Goal: Register for event/course

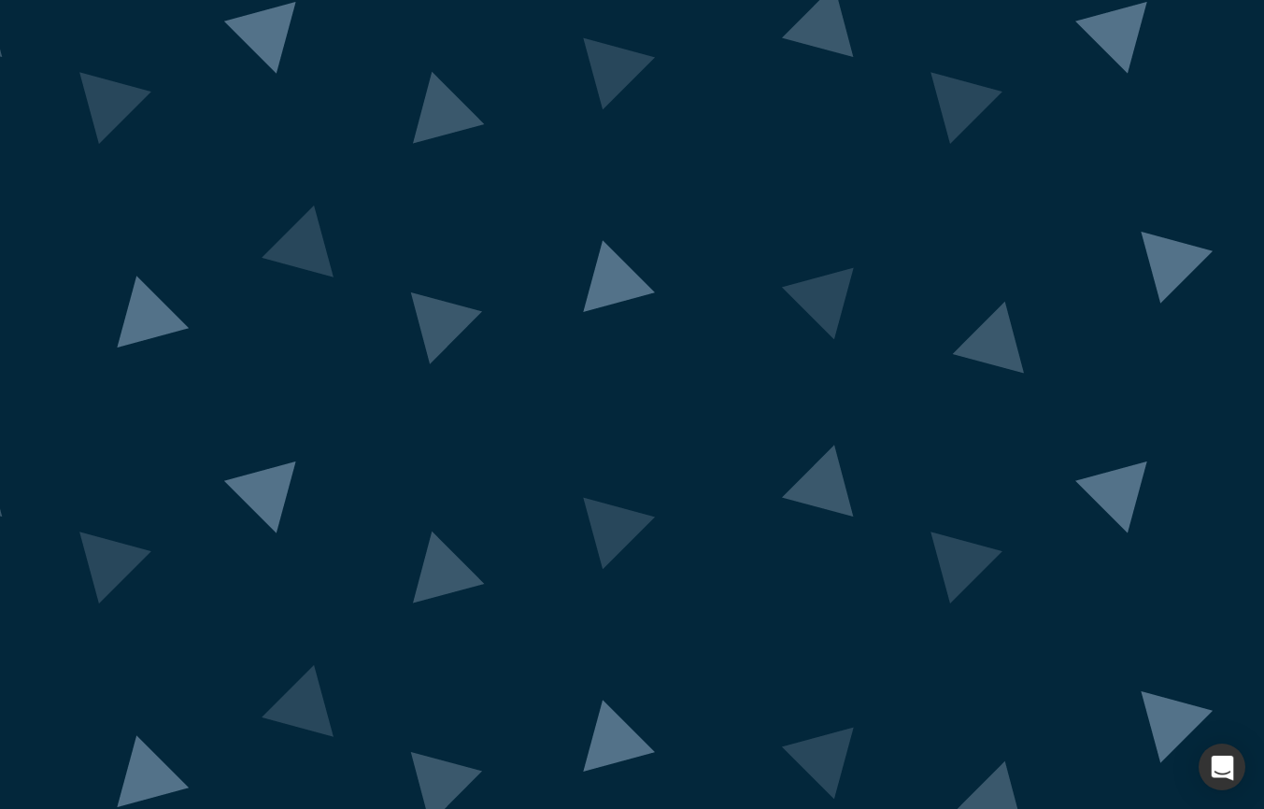
scroll to position [2, 0]
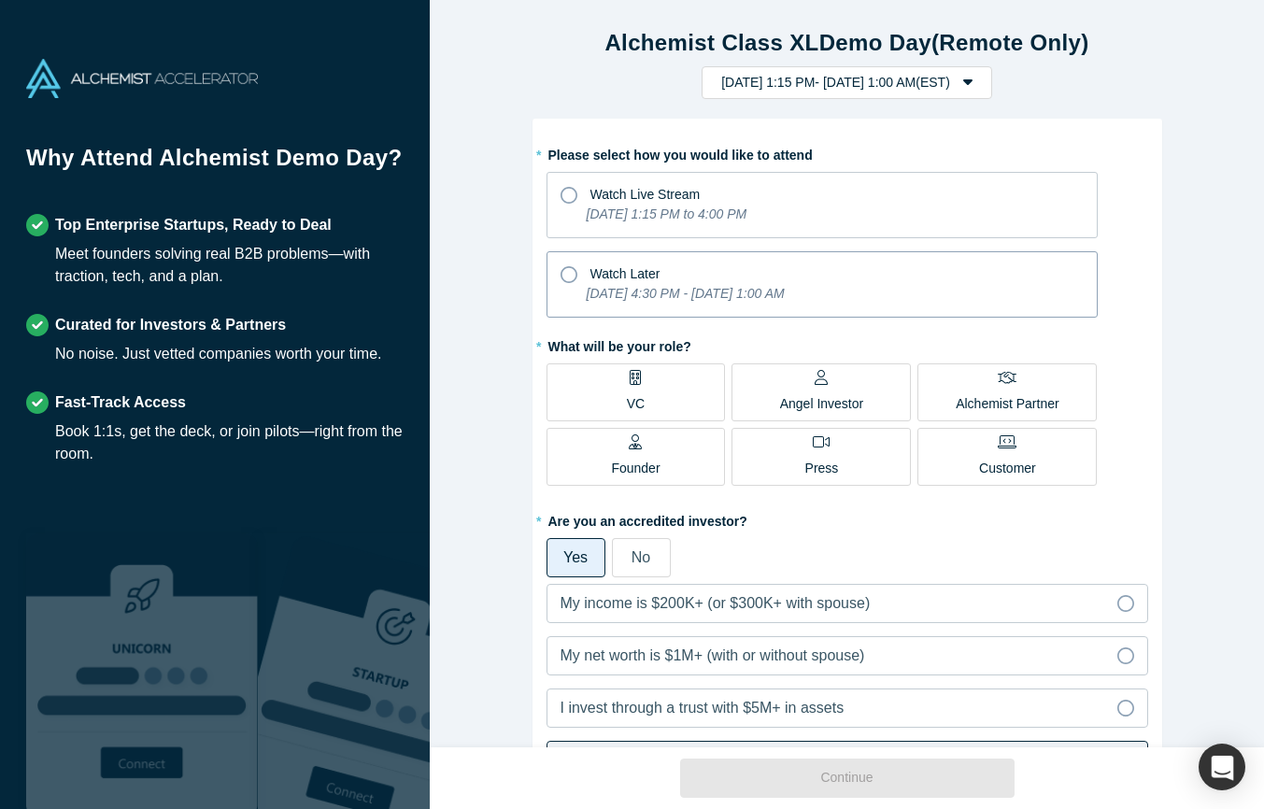
click at [584, 277] on div "Watch Later" at bounding box center [821, 271] width 523 height 25
click at [0, 0] on input "Watch Later [DATE] 4:30 PM - [DATE] 1:00 AM" at bounding box center [0, 0] width 0 height 0
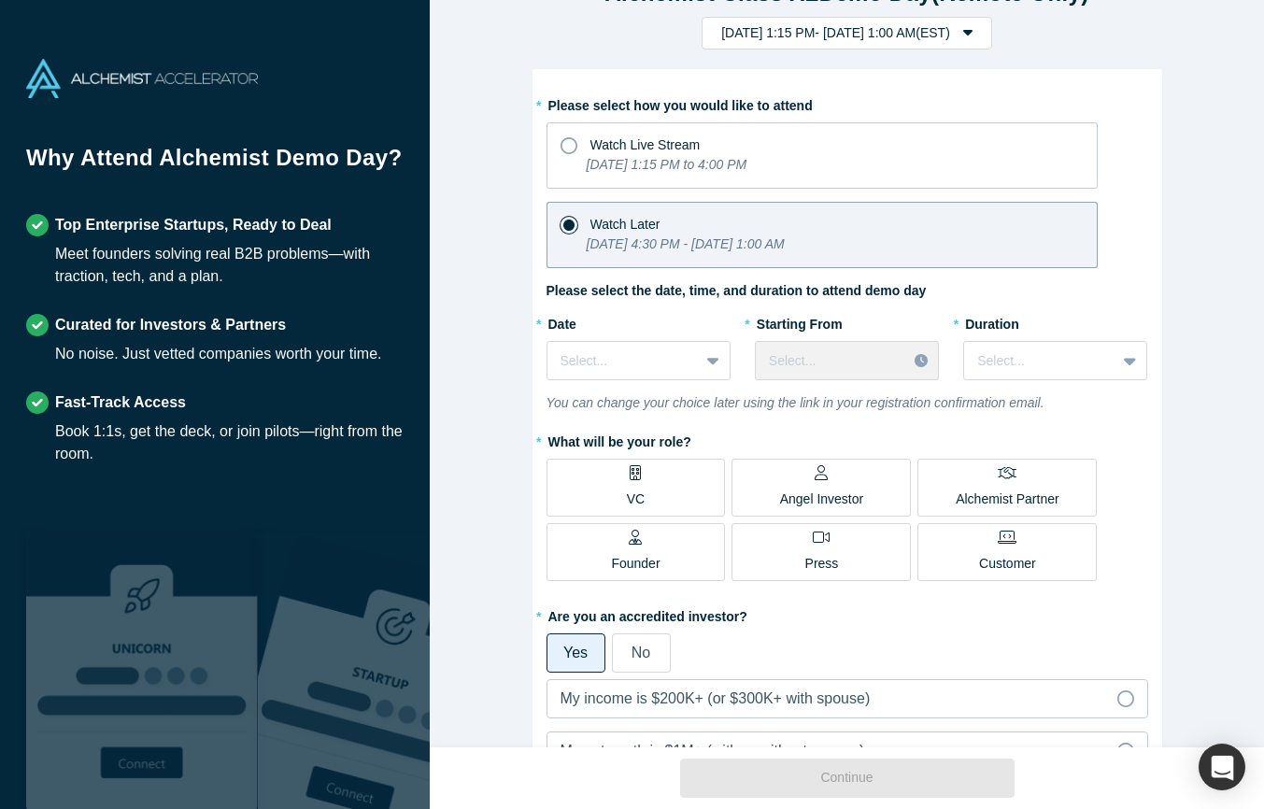
scroll to position [52, 0]
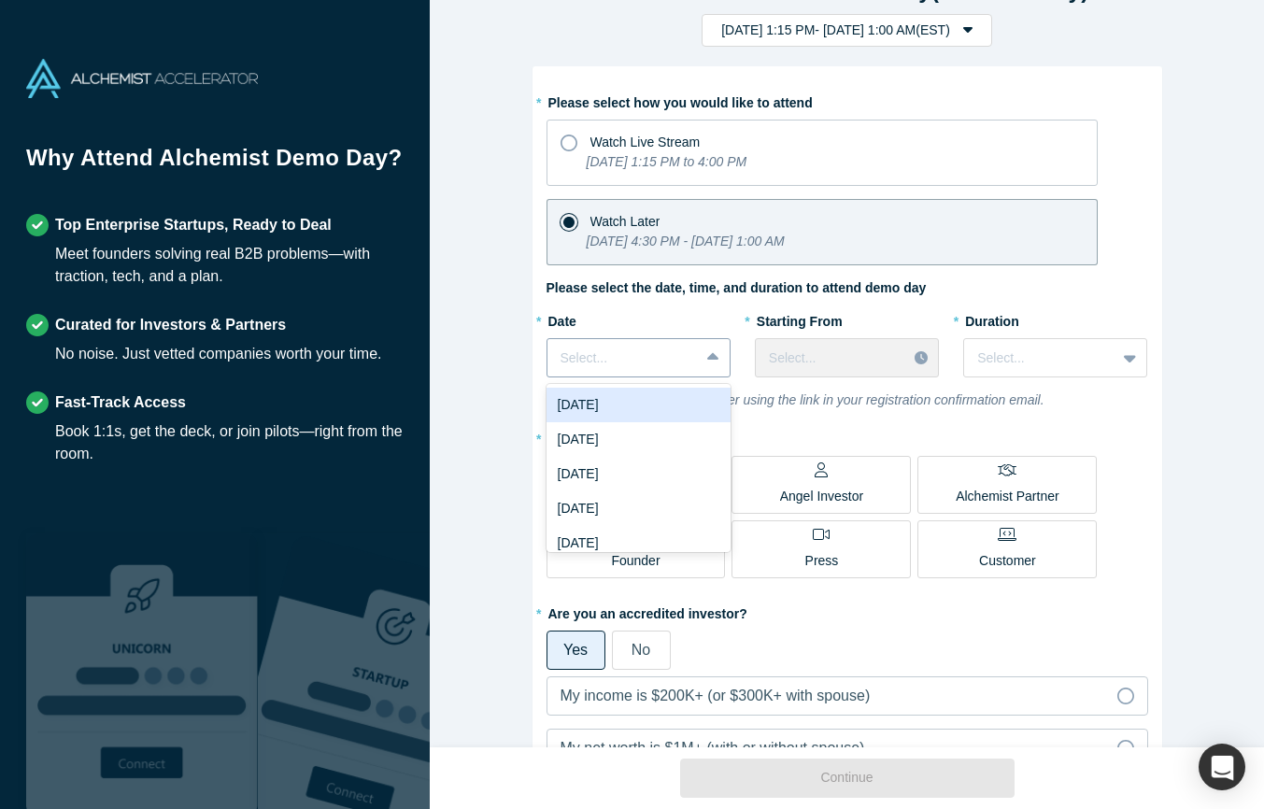
click at [603, 363] on div at bounding box center [622, 358] width 125 height 23
click at [607, 432] on div "[DATE]" at bounding box center [638, 439] width 184 height 35
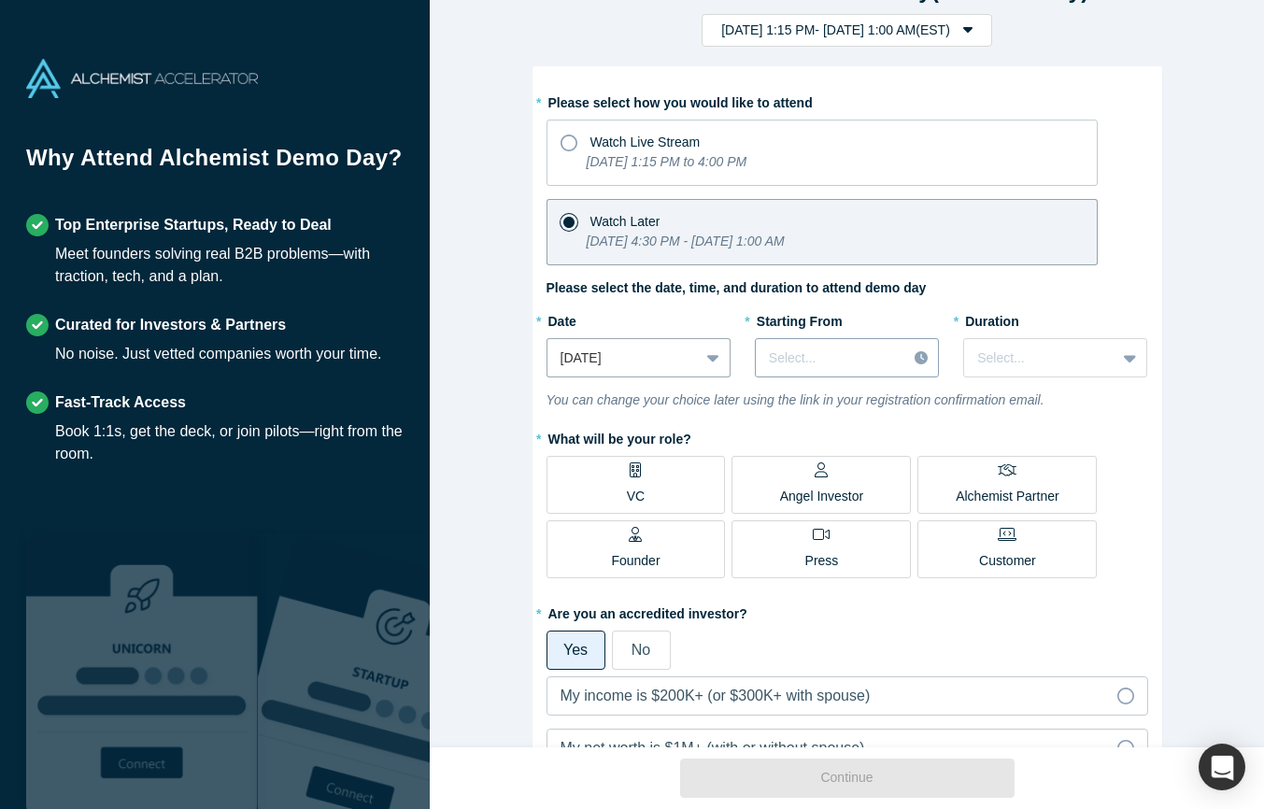
click at [830, 357] on div at bounding box center [831, 358] width 124 height 23
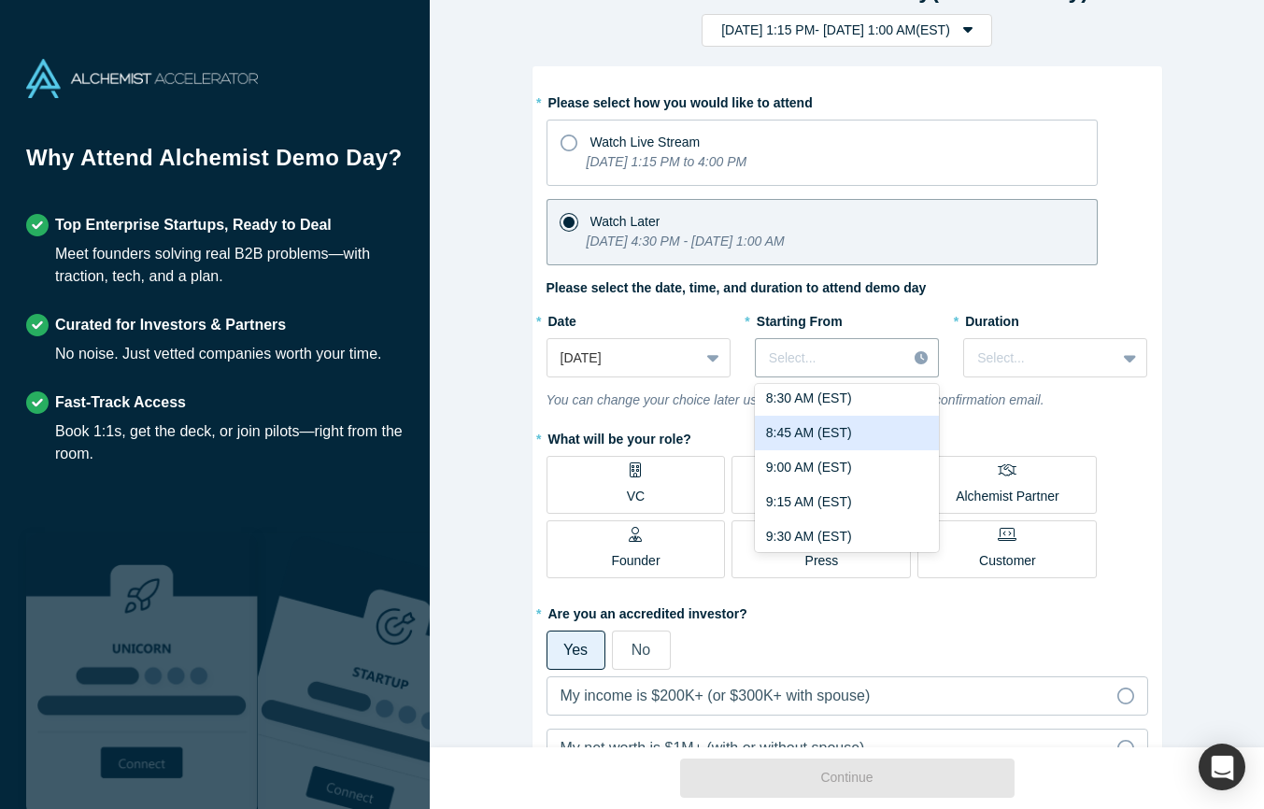
scroll to position [1228, 0]
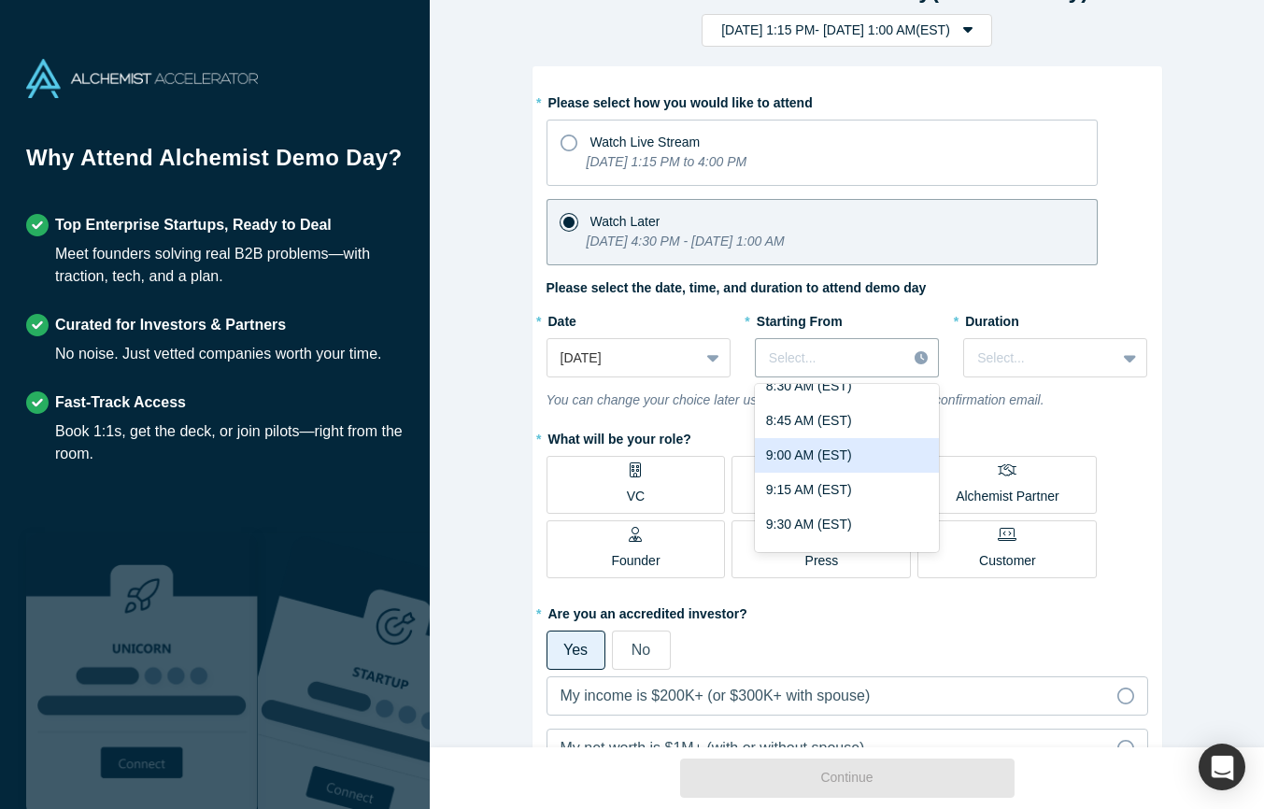
click at [820, 455] on div "9:00 AM (EST)" at bounding box center [847, 455] width 184 height 35
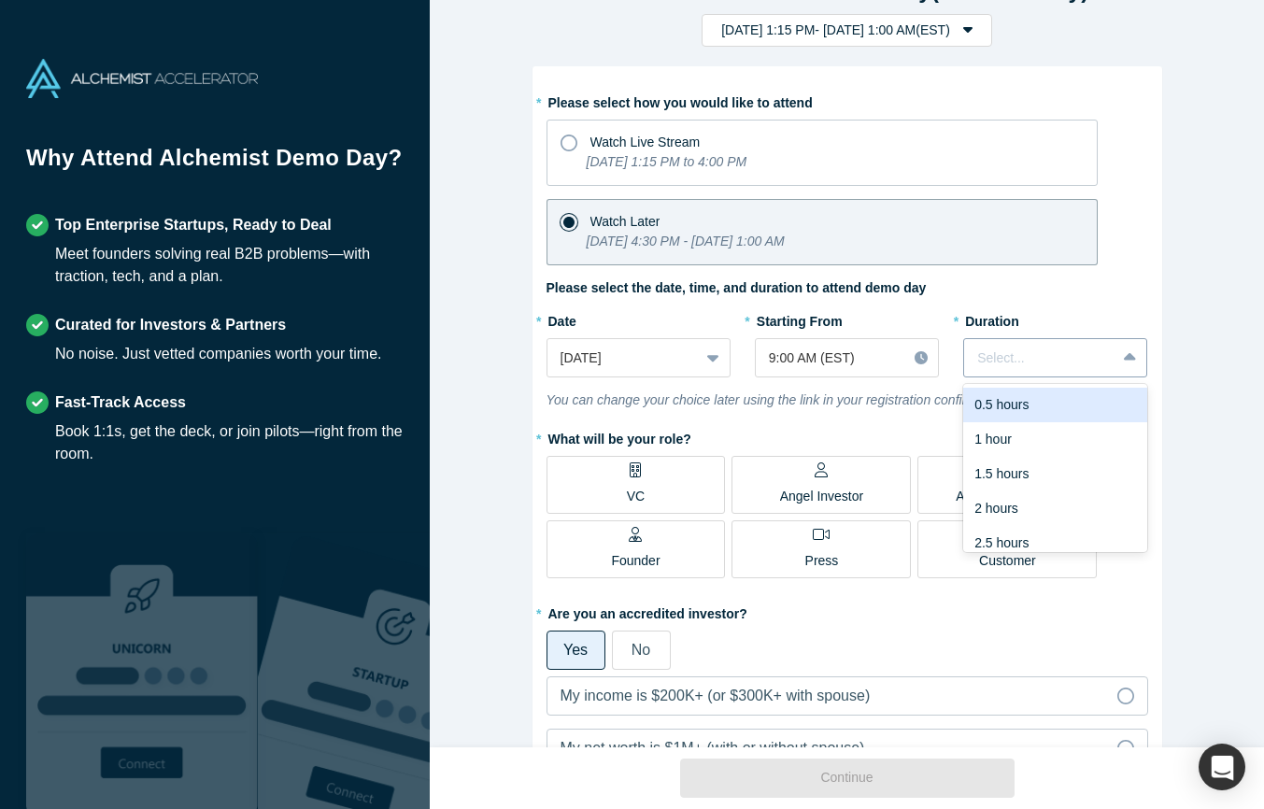
click at [1010, 369] on div "Select..." at bounding box center [1039, 358] width 151 height 31
click at [1010, 366] on div at bounding box center [1039, 358] width 125 height 23
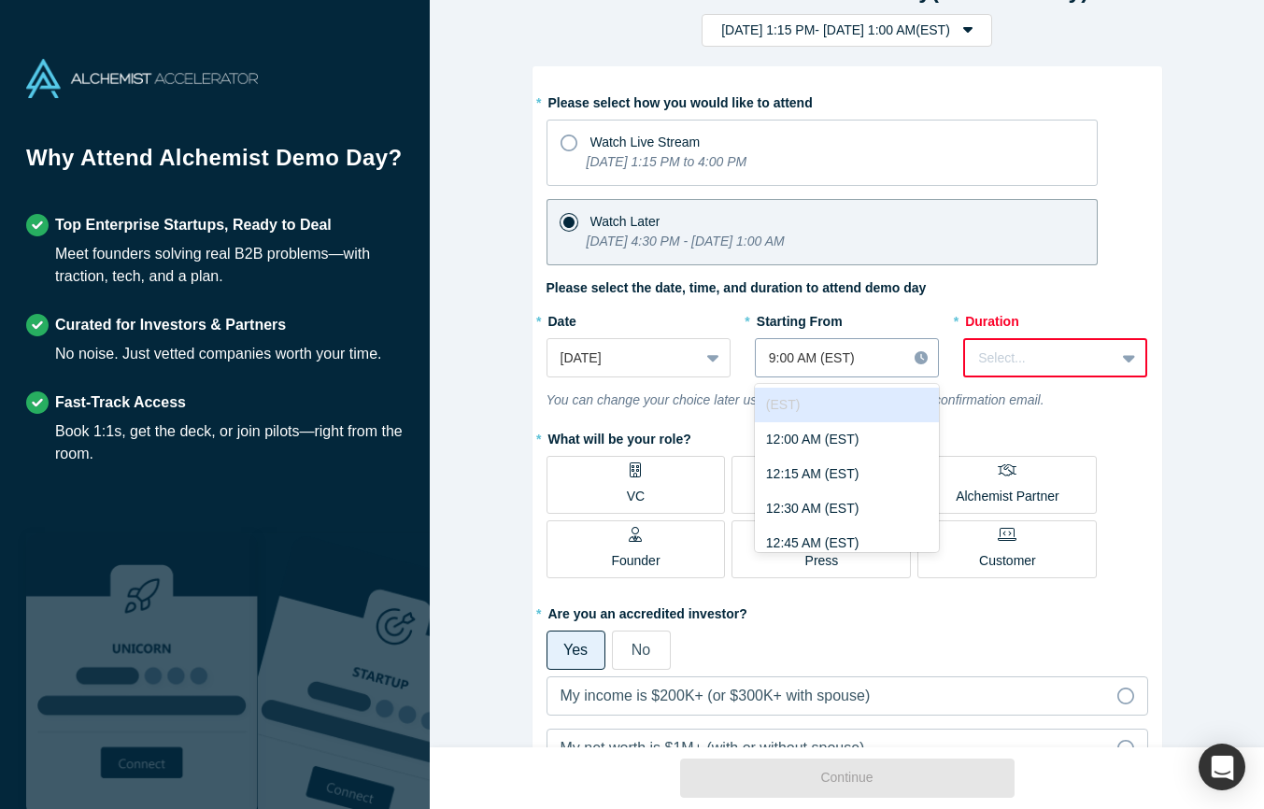
click at [867, 350] on div at bounding box center [831, 358] width 124 height 23
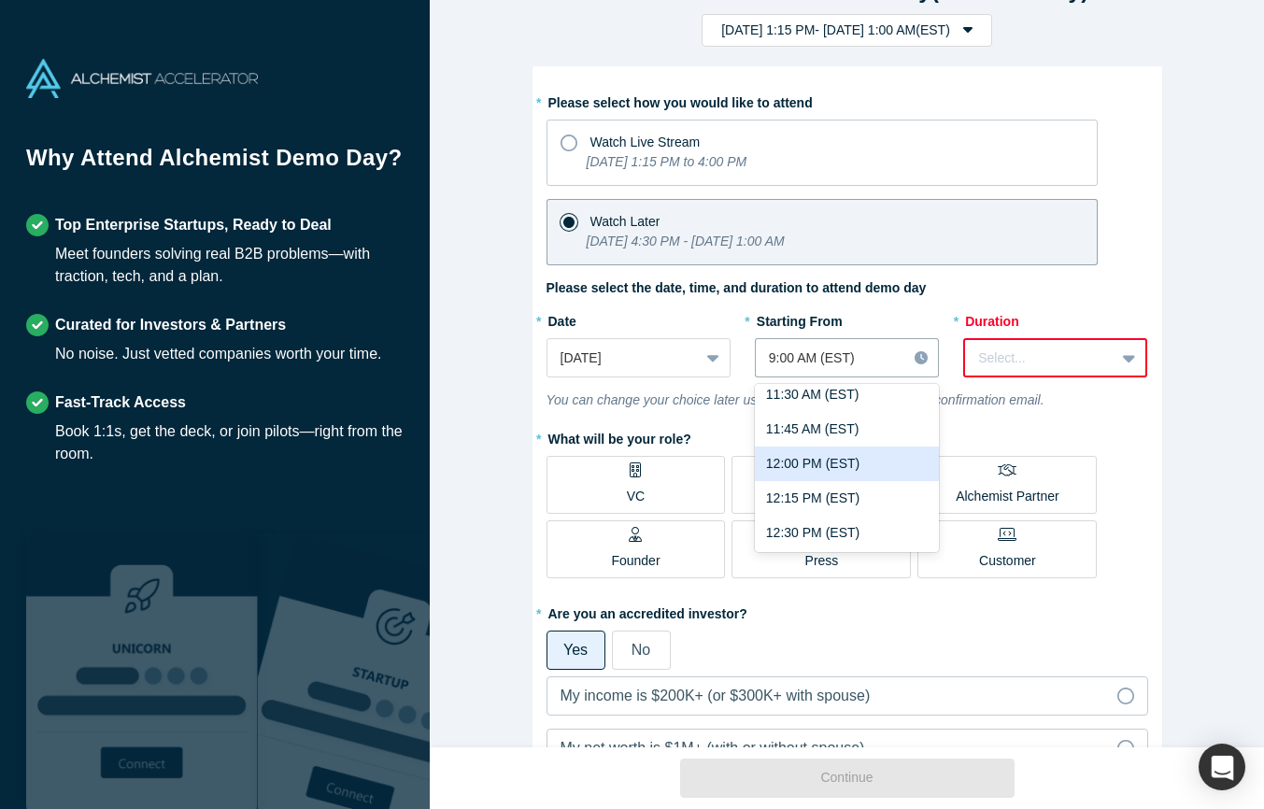
scroll to position [1770, 0]
click at [856, 456] on div "1:00 PM (EST)" at bounding box center [847, 466] width 184 height 35
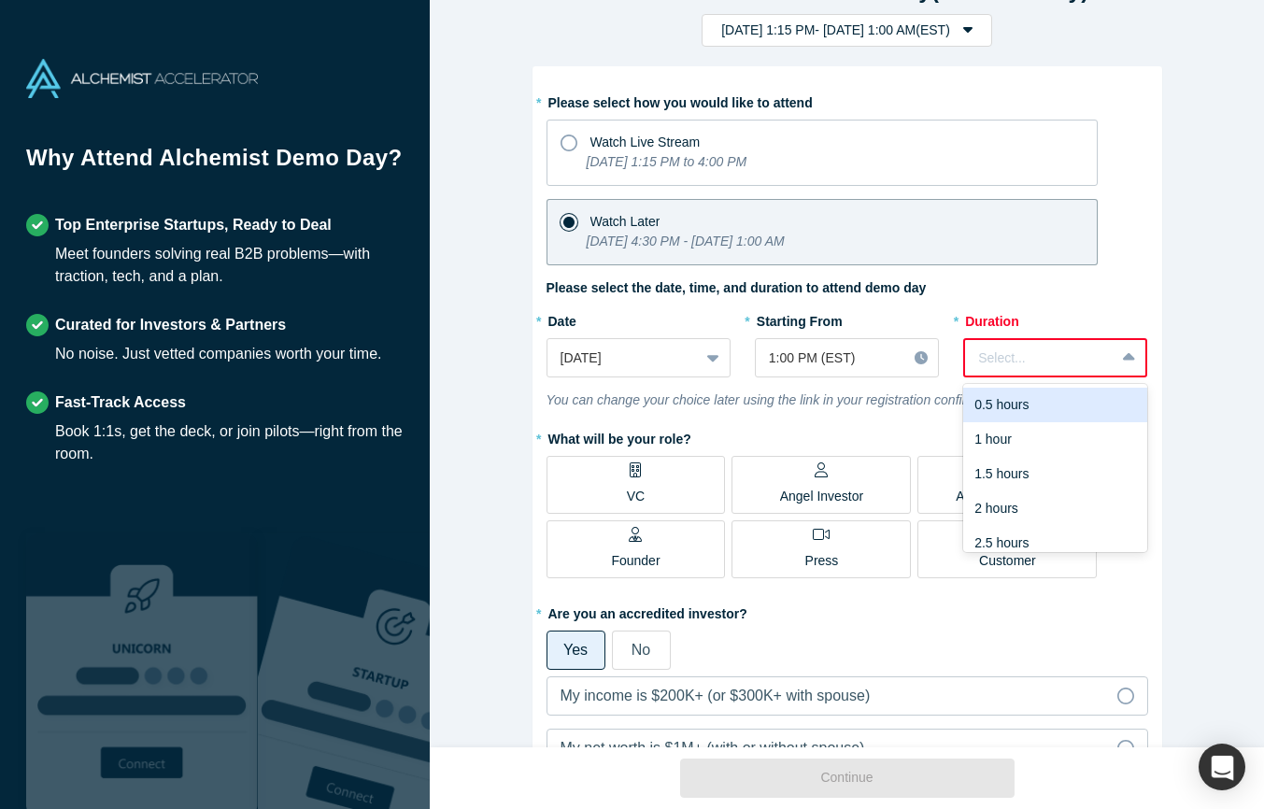
click at [1015, 347] on div at bounding box center [1039, 358] width 123 height 23
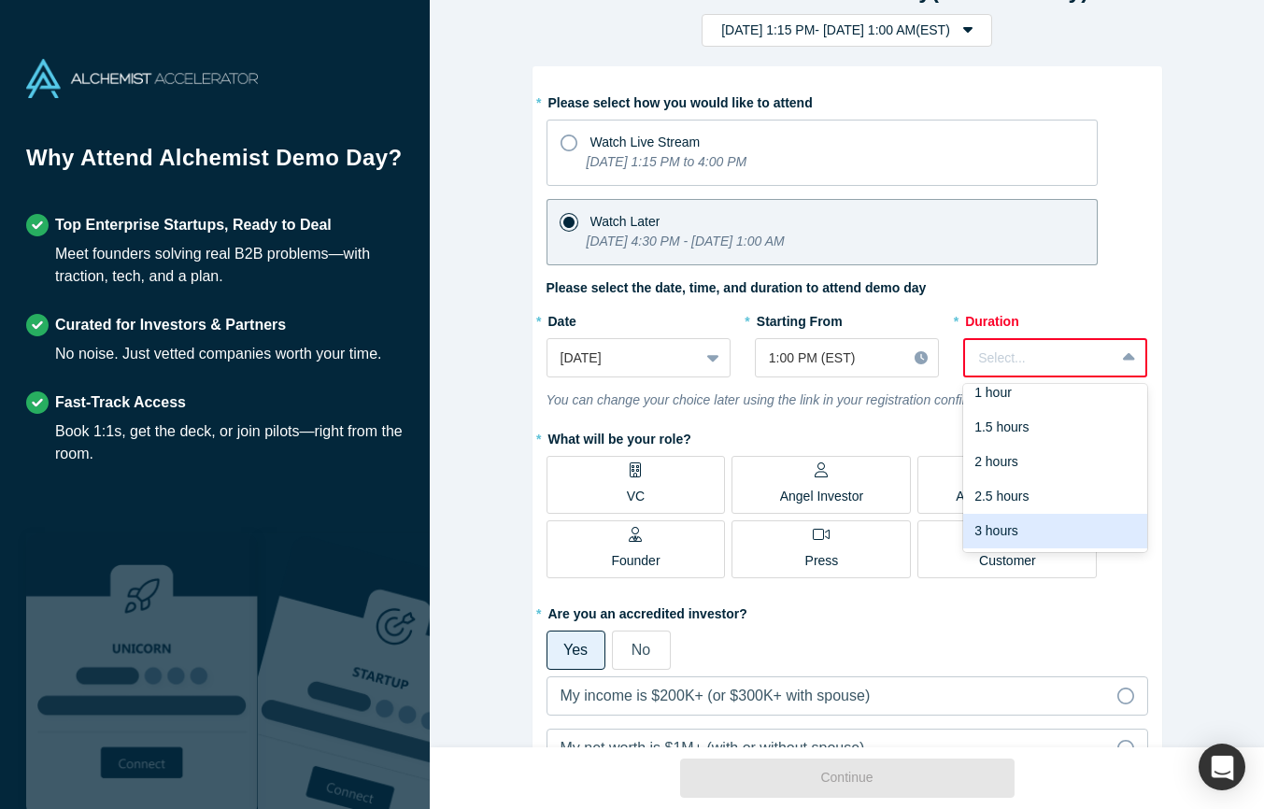
click at [1029, 519] on div "3 hours" at bounding box center [1055, 531] width 184 height 35
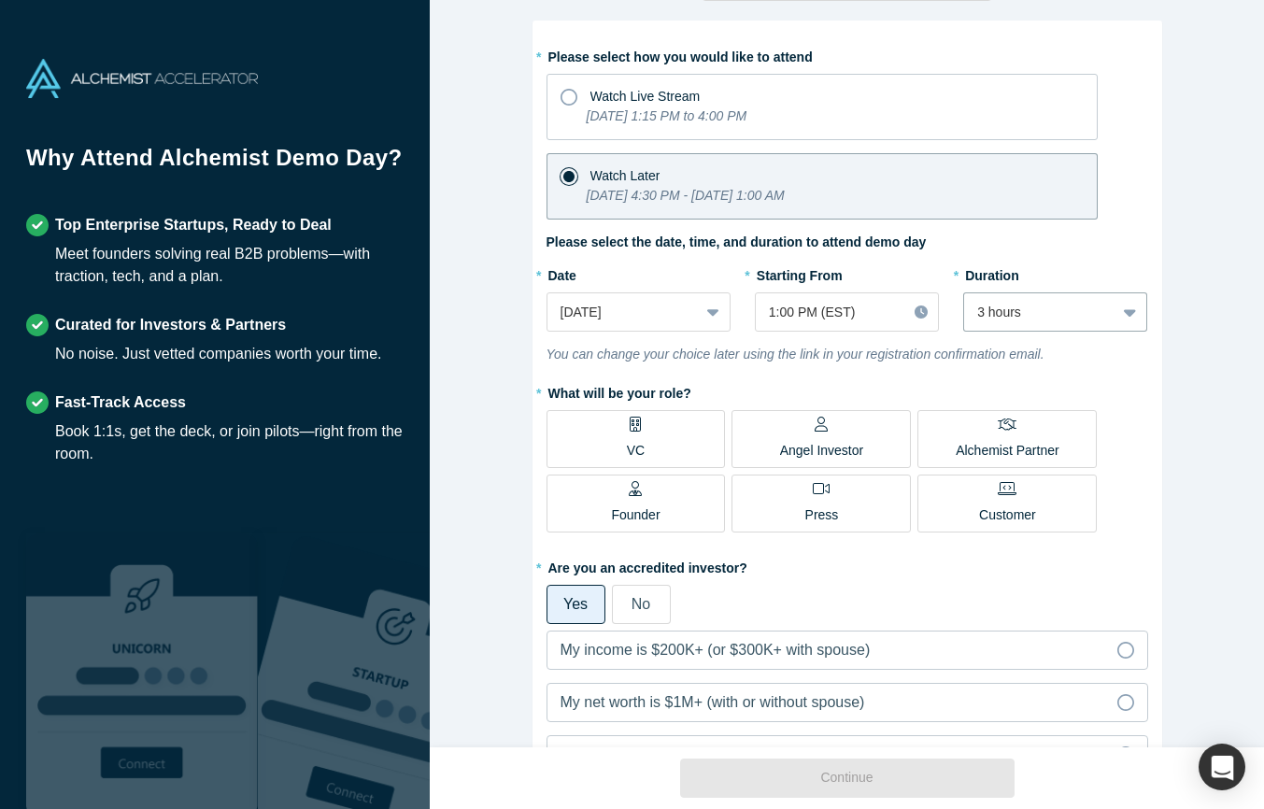
scroll to position [99, 0]
click at [787, 434] on div "Angel Investor" at bounding box center [822, 438] width 84 height 44
click at [0, 0] on input "Angel Investor" at bounding box center [0, 0] width 0 height 0
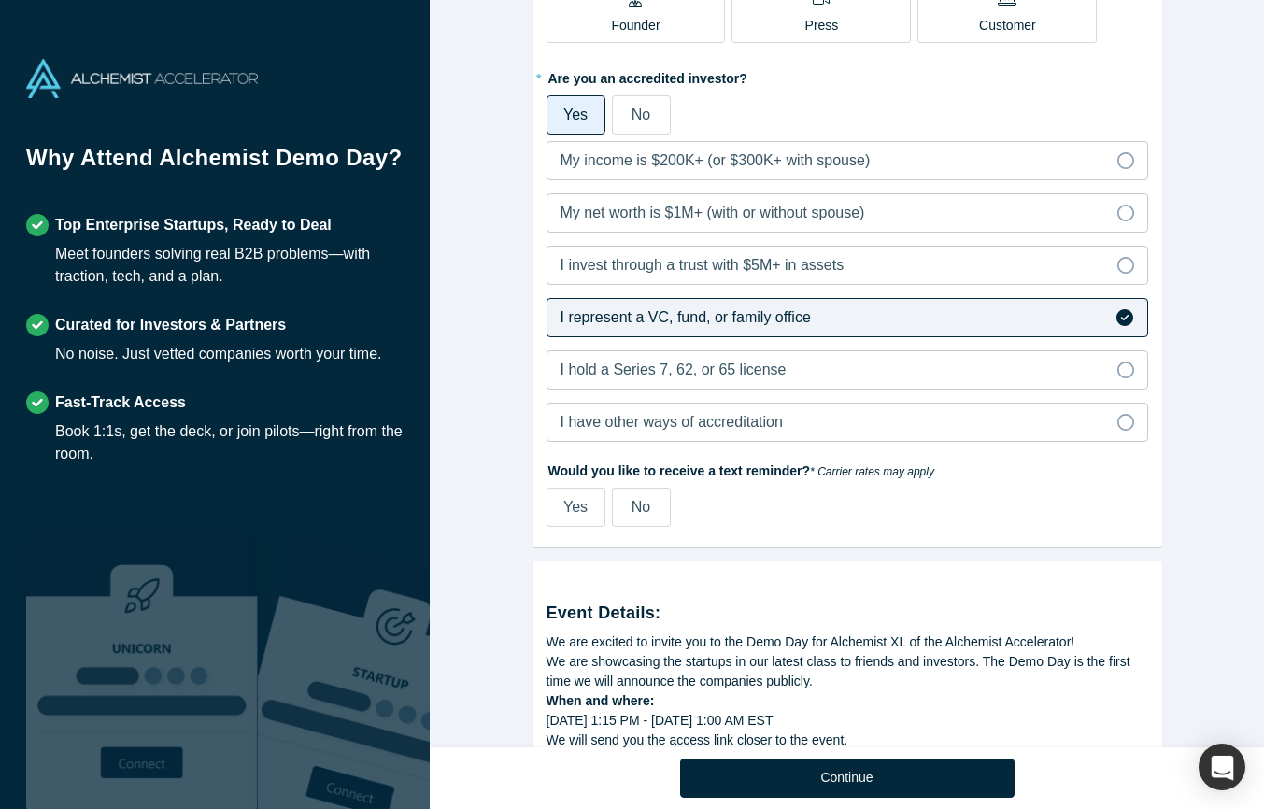
scroll to position [589, 0]
click at [639, 505] on span "No" at bounding box center [640, 506] width 19 height 16
click at [0, 0] on input "No" at bounding box center [0, 0] width 0 height 0
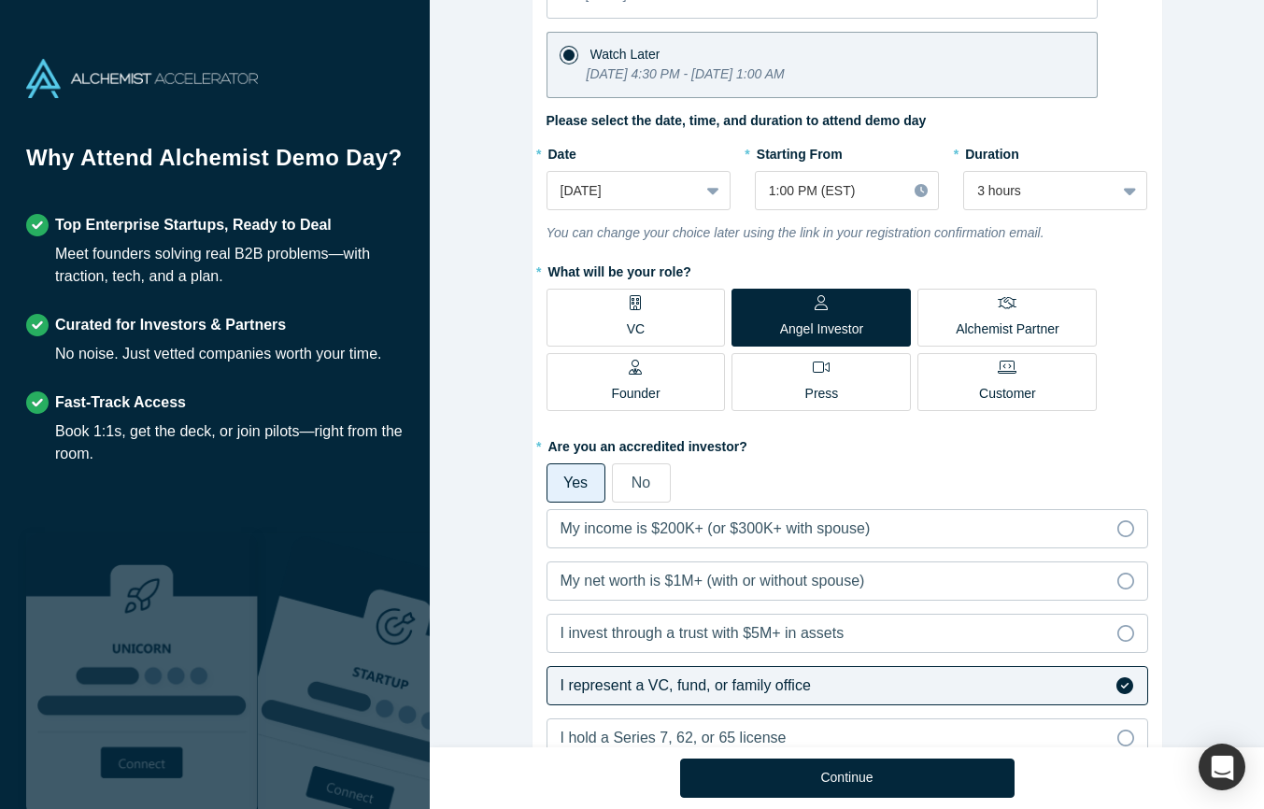
scroll to position [0, 0]
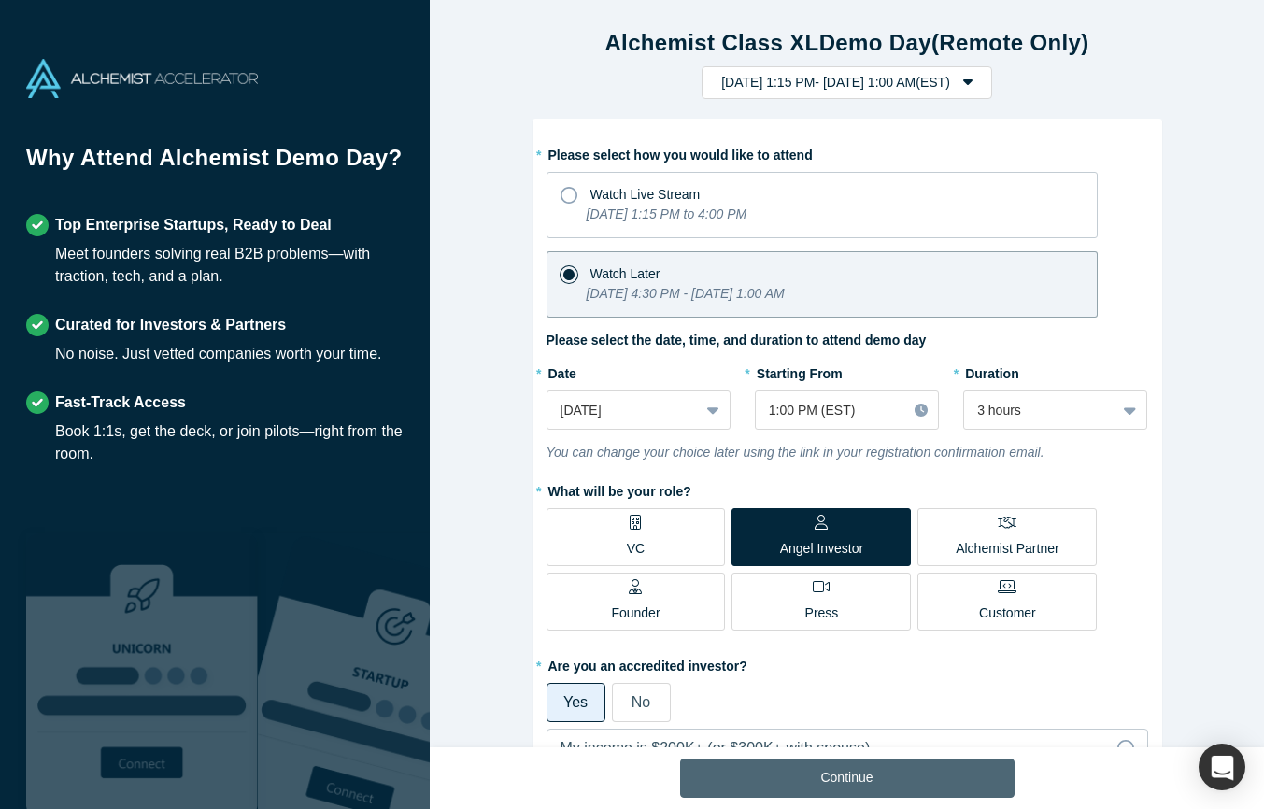
click at [844, 782] on button "Continue" at bounding box center [847, 778] width 334 height 39
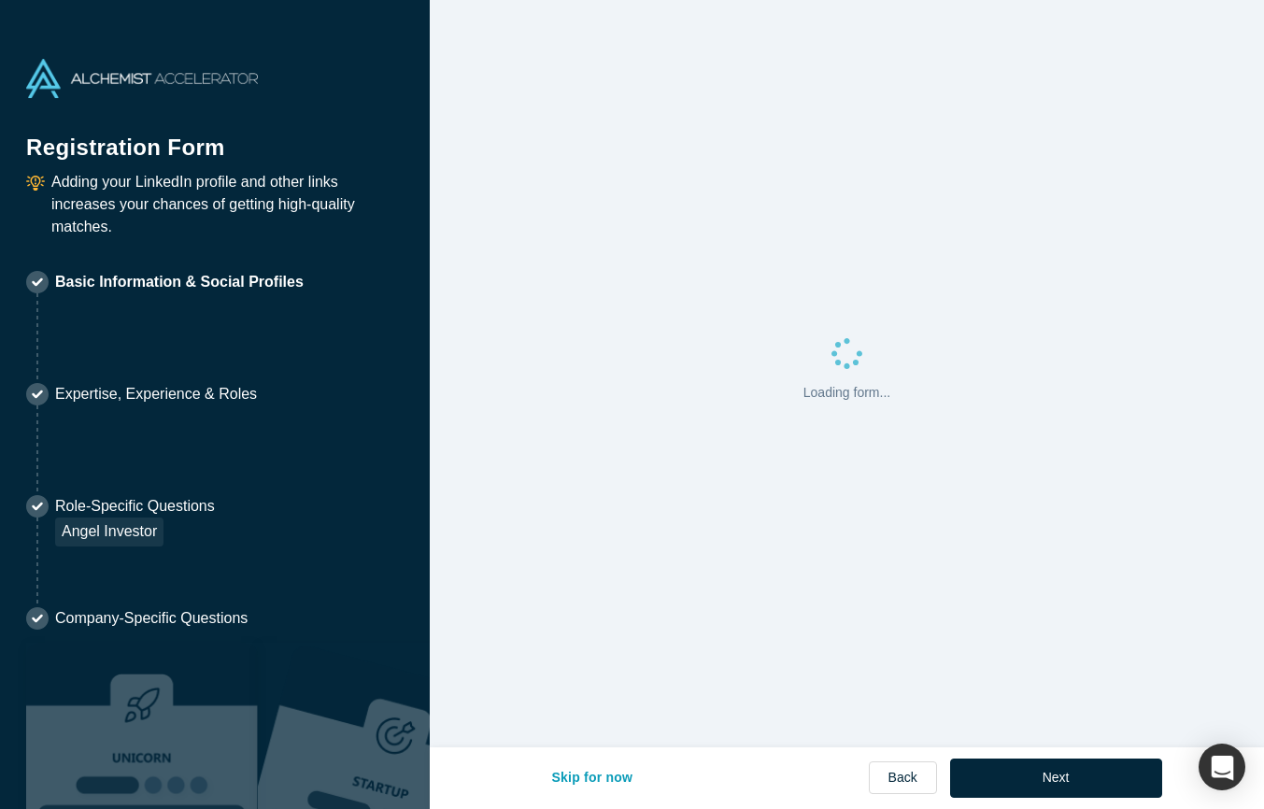
select select "US"
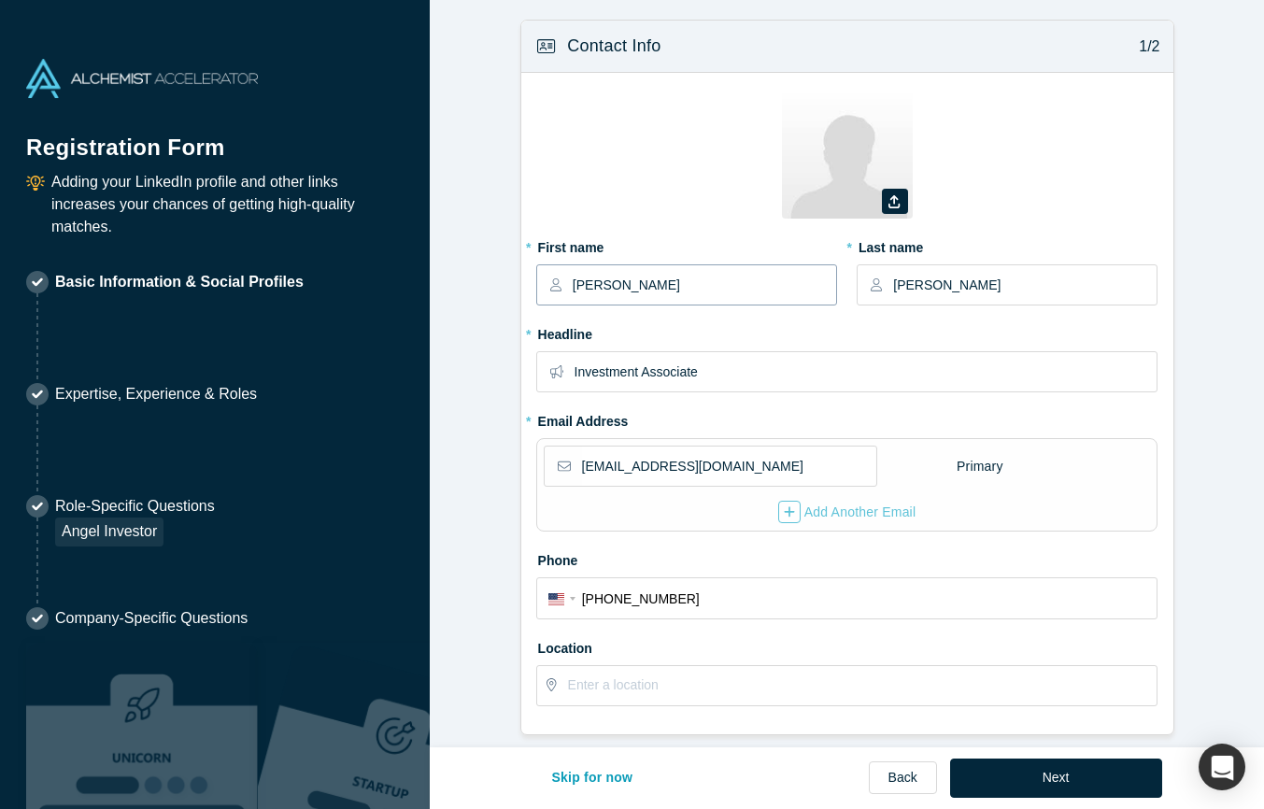
click at [660, 288] on input "[PERSON_NAME]" at bounding box center [704, 284] width 262 height 39
type input "Euan"
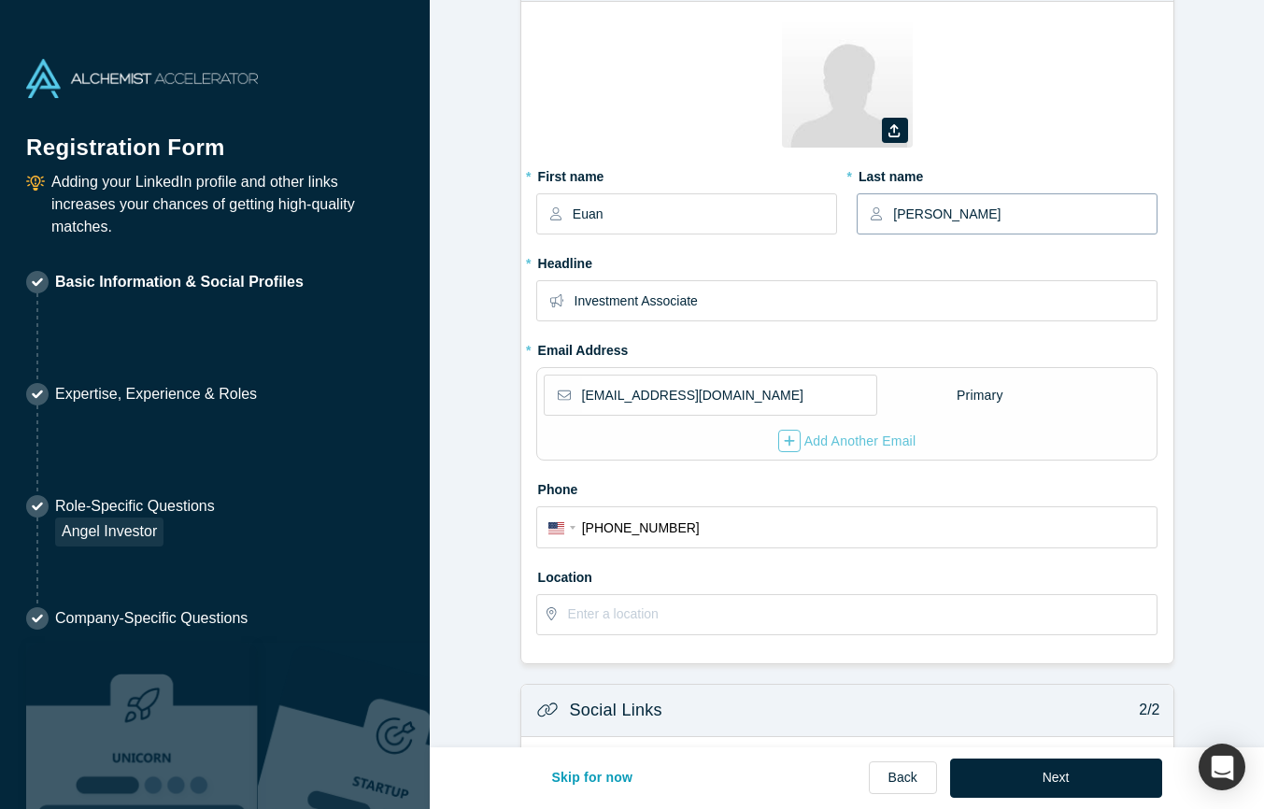
scroll to position [87, 0]
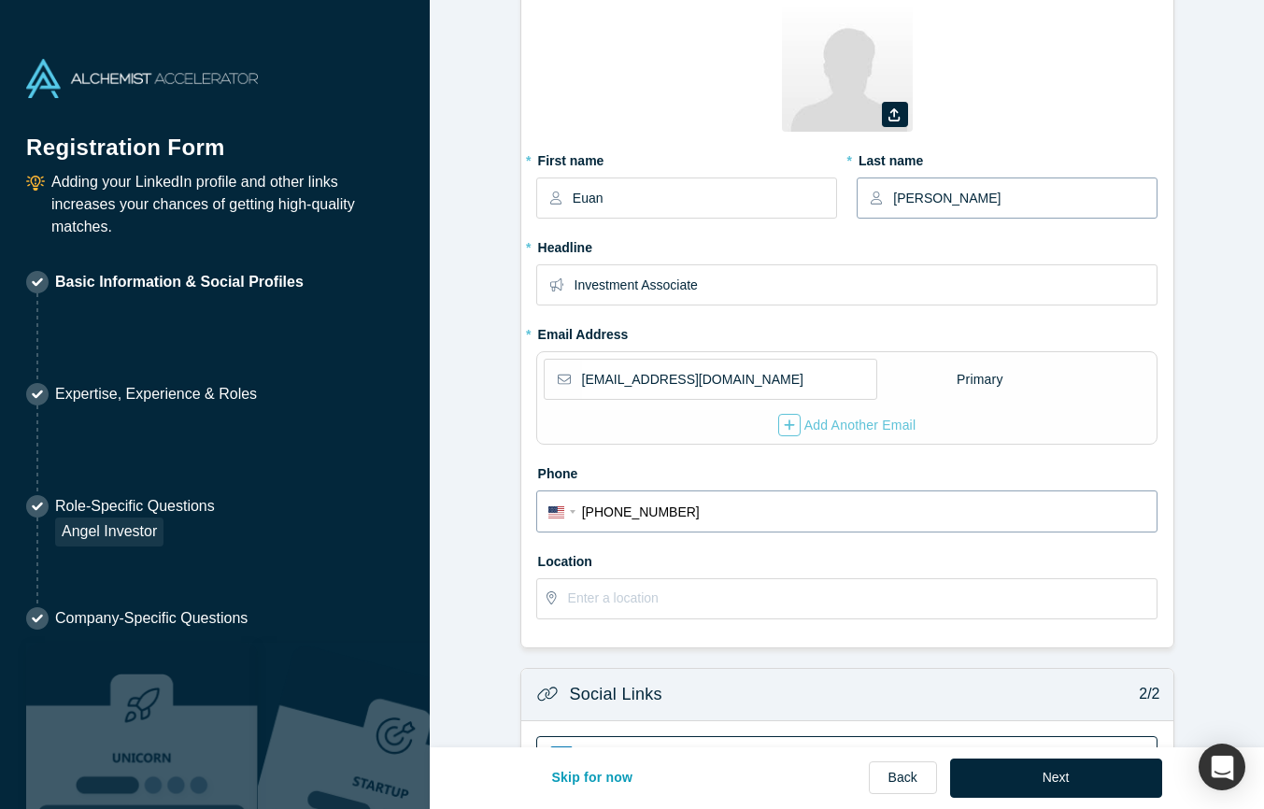
type input "[PERSON_NAME]"
click at [609, 508] on input "[PHONE_NUMBER]" at bounding box center [864, 512] width 564 height 27
click at [610, 518] on input "[PHONE_NUMBER]" at bounding box center [864, 512] width 564 height 27
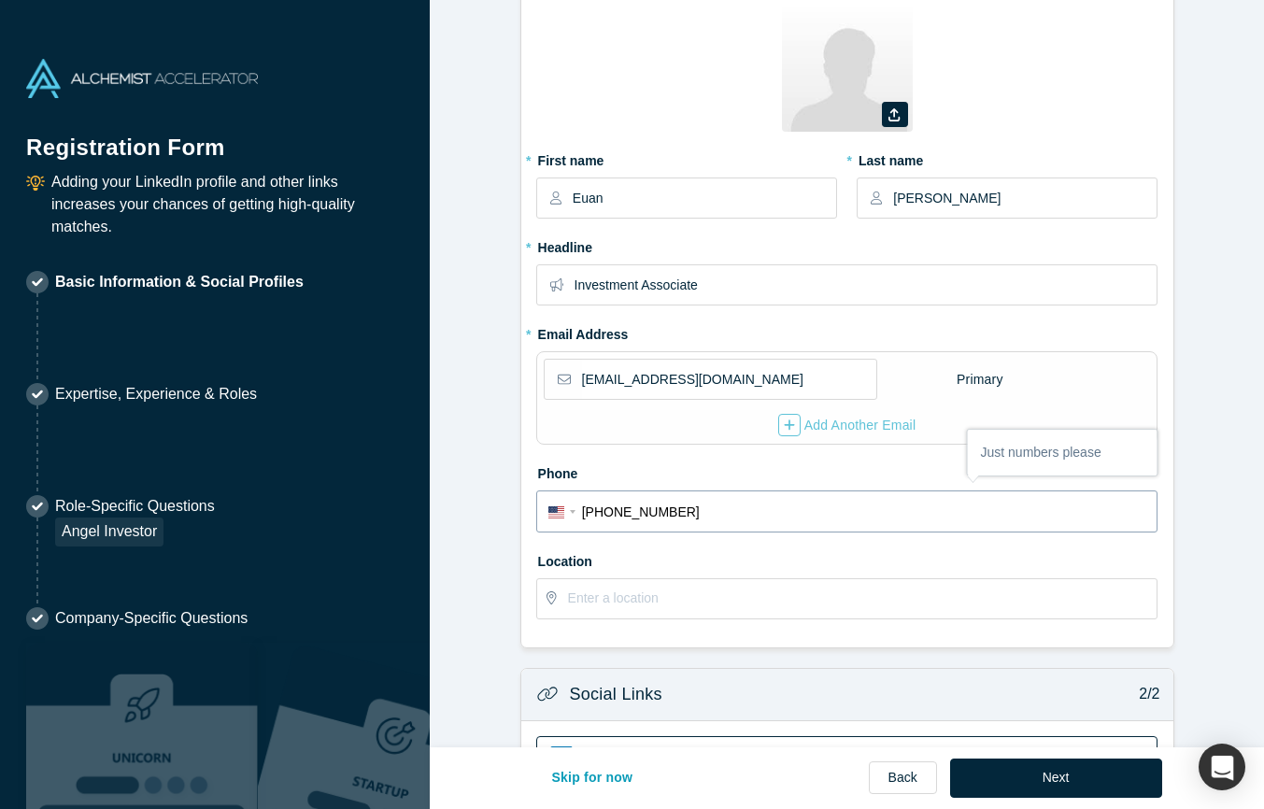
click at [601, 516] on input "[PHONE_NUMBER]" at bounding box center [864, 512] width 564 height 27
click at [690, 516] on input "[PHONE_NUMBER]" at bounding box center [864, 512] width 564 height 27
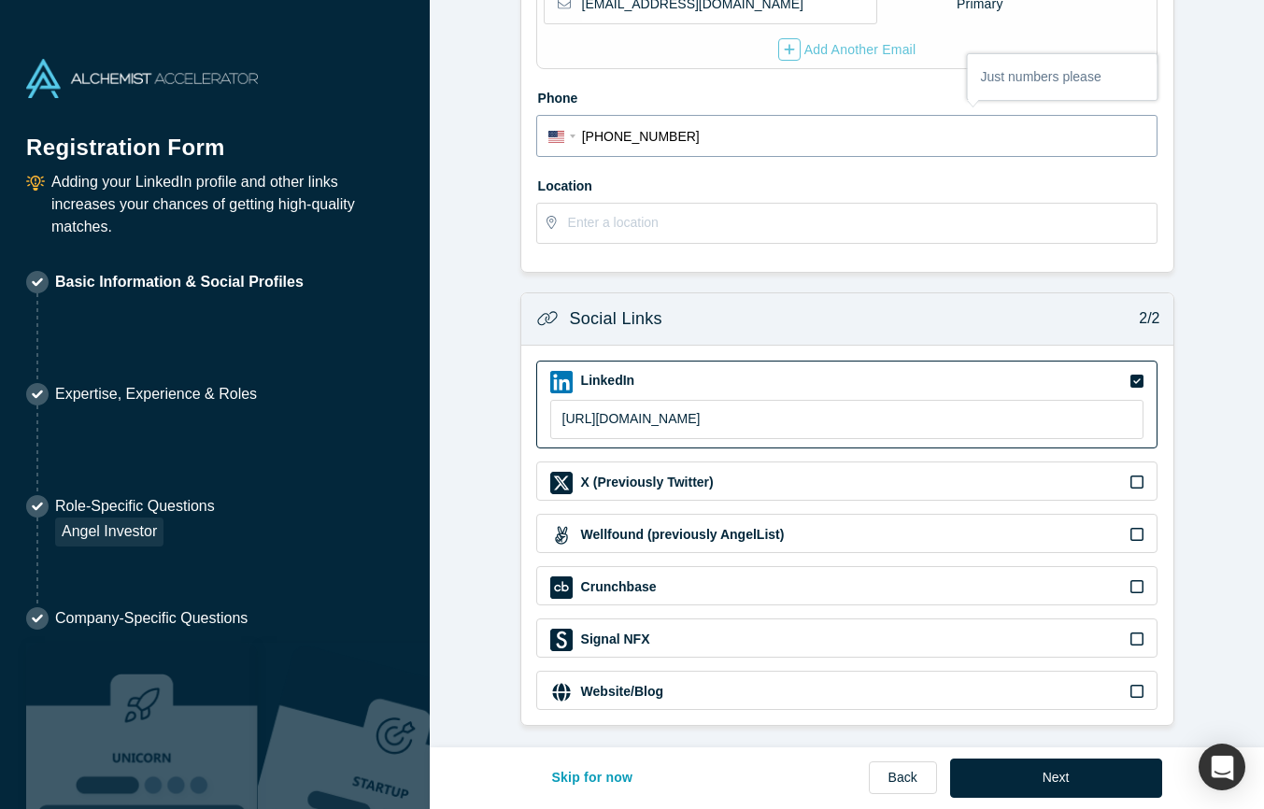
scroll to position [468, 0]
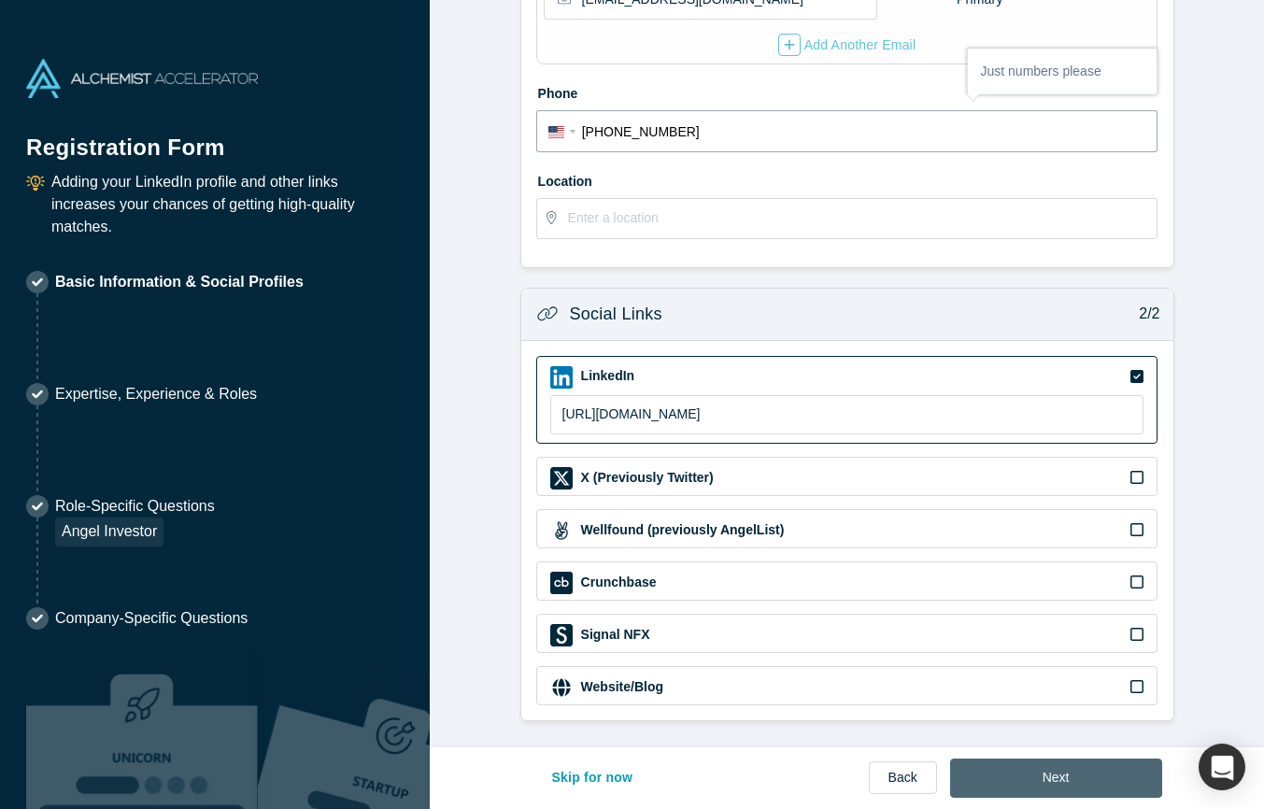
type input "[PHONE_NUMBER]"
click at [1029, 774] on button "Next" at bounding box center [1056, 778] width 212 height 39
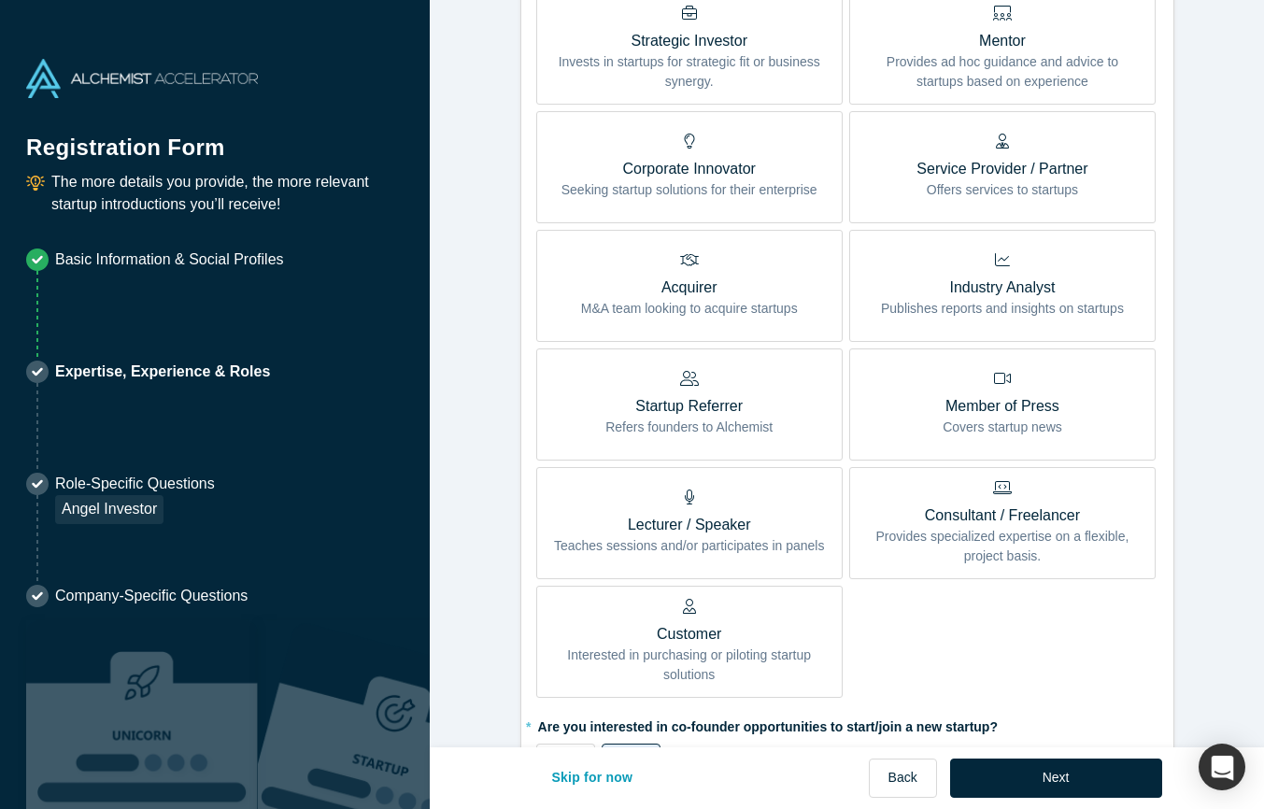
scroll to position [984, 0]
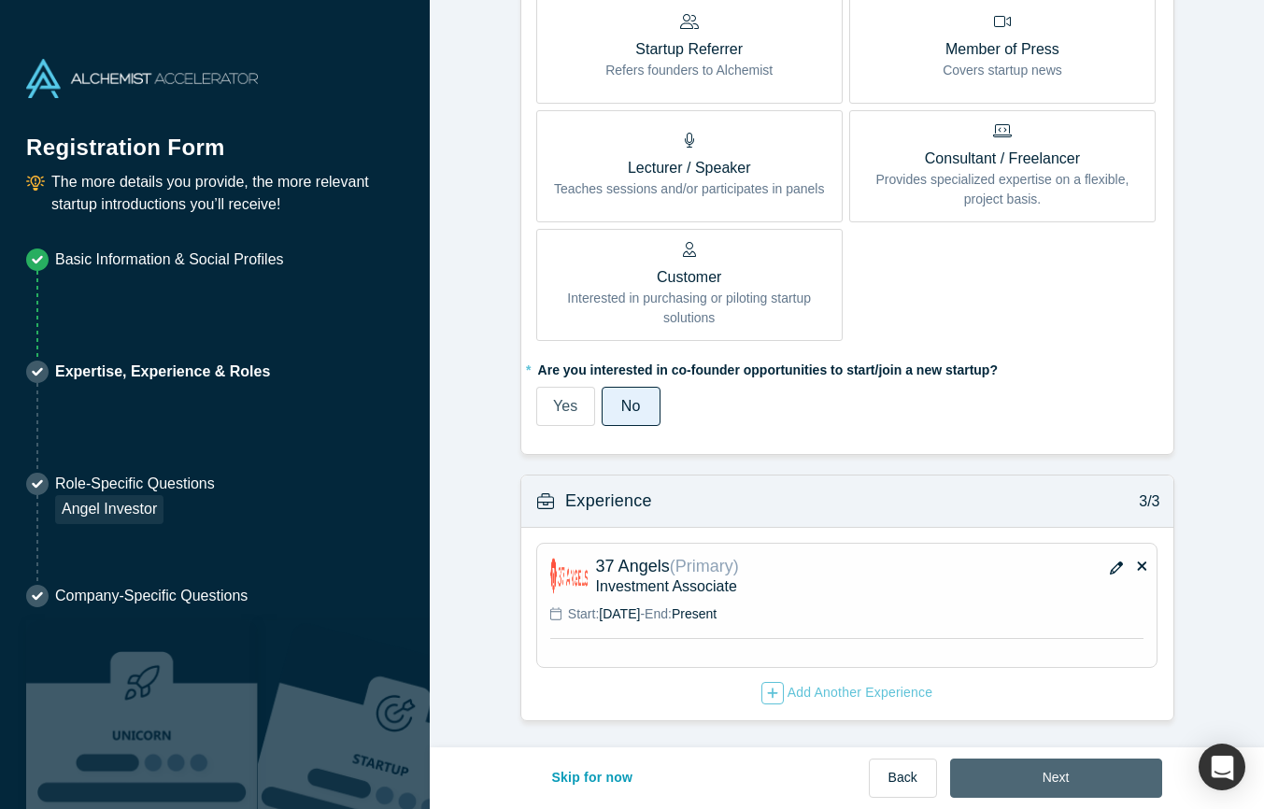
click at [1056, 776] on button "Next" at bounding box center [1056, 778] width 212 height 39
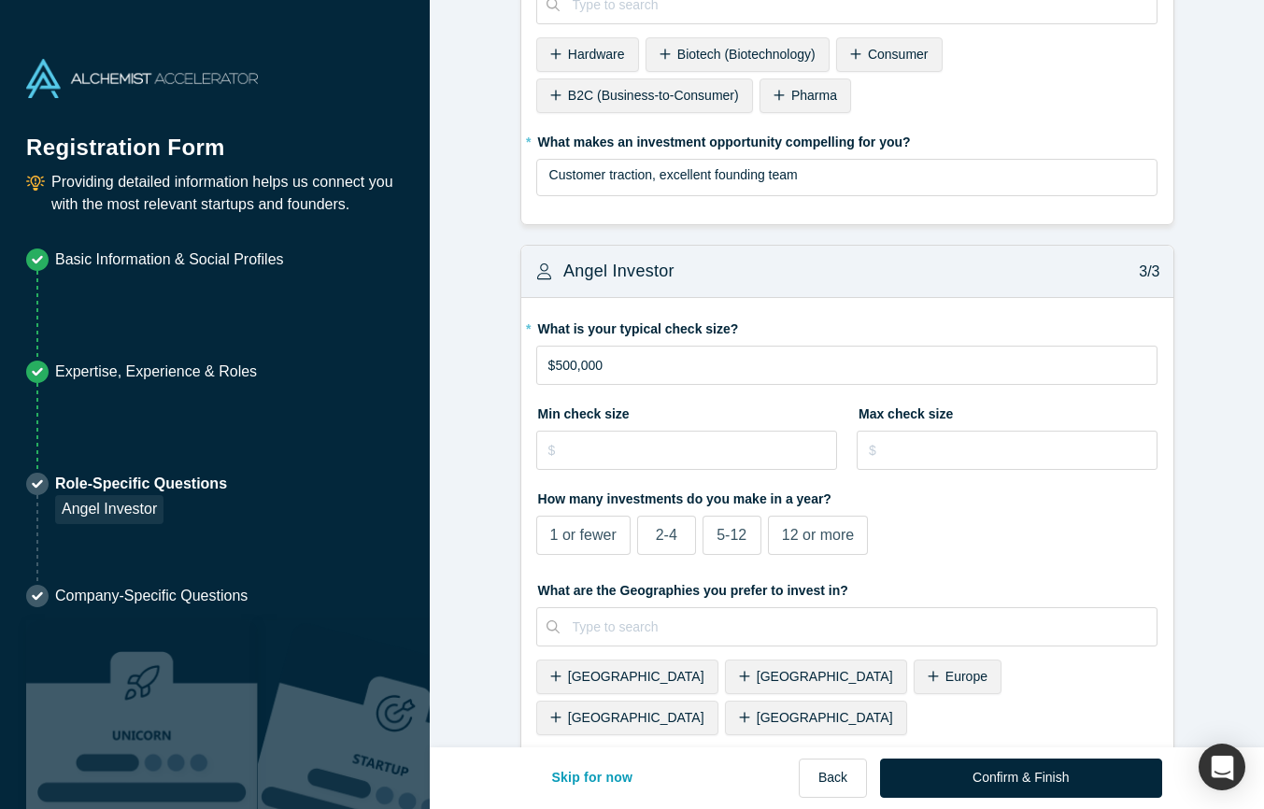
scroll to position [1207, 0]
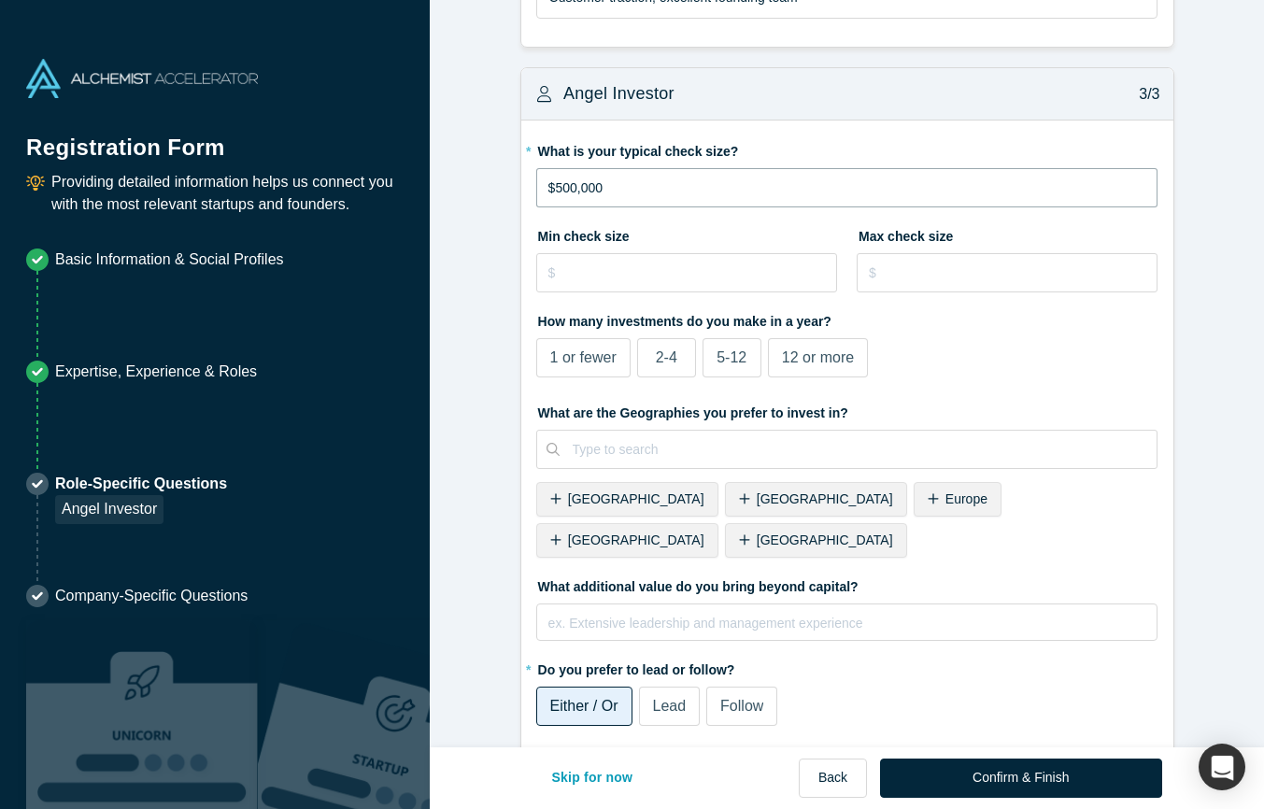
click at [571, 190] on input "$500,000" at bounding box center [847, 187] width 622 height 39
type input "$50,000"
type input "$250,000"
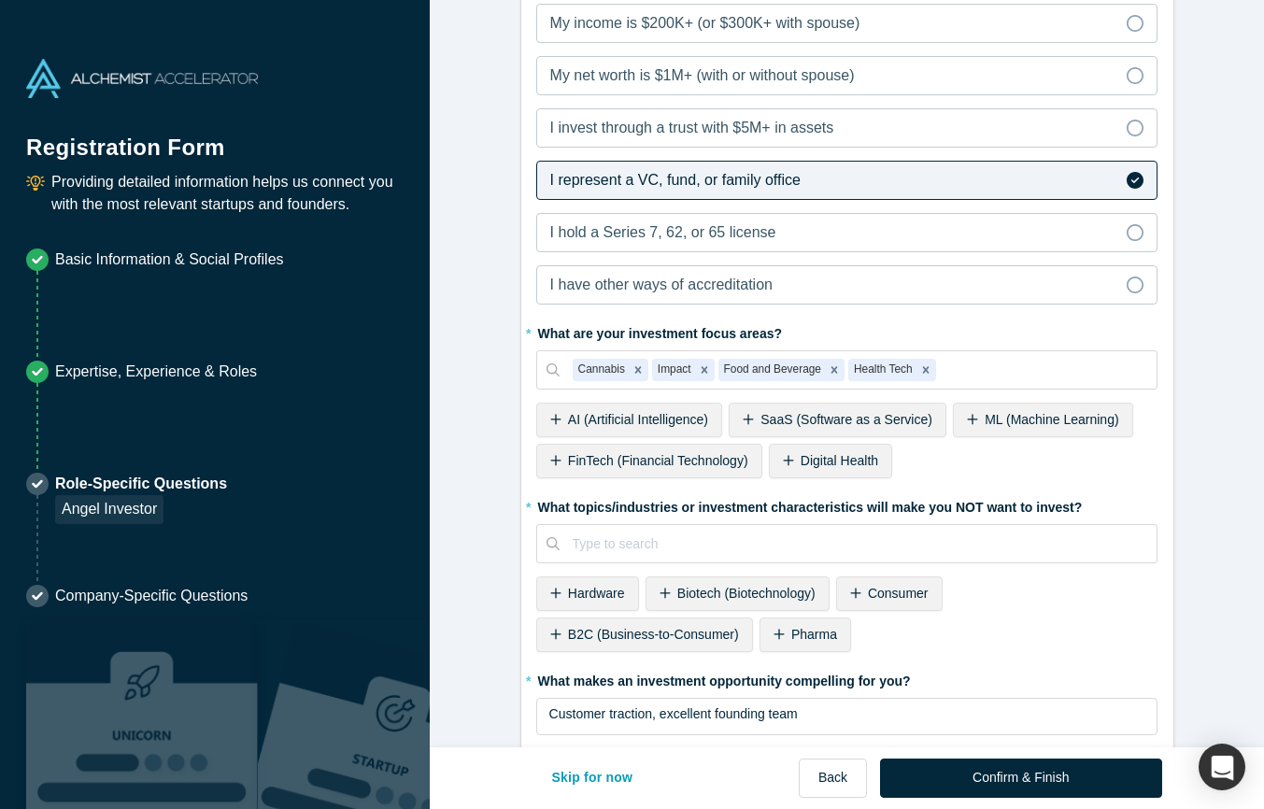
scroll to position [0, 0]
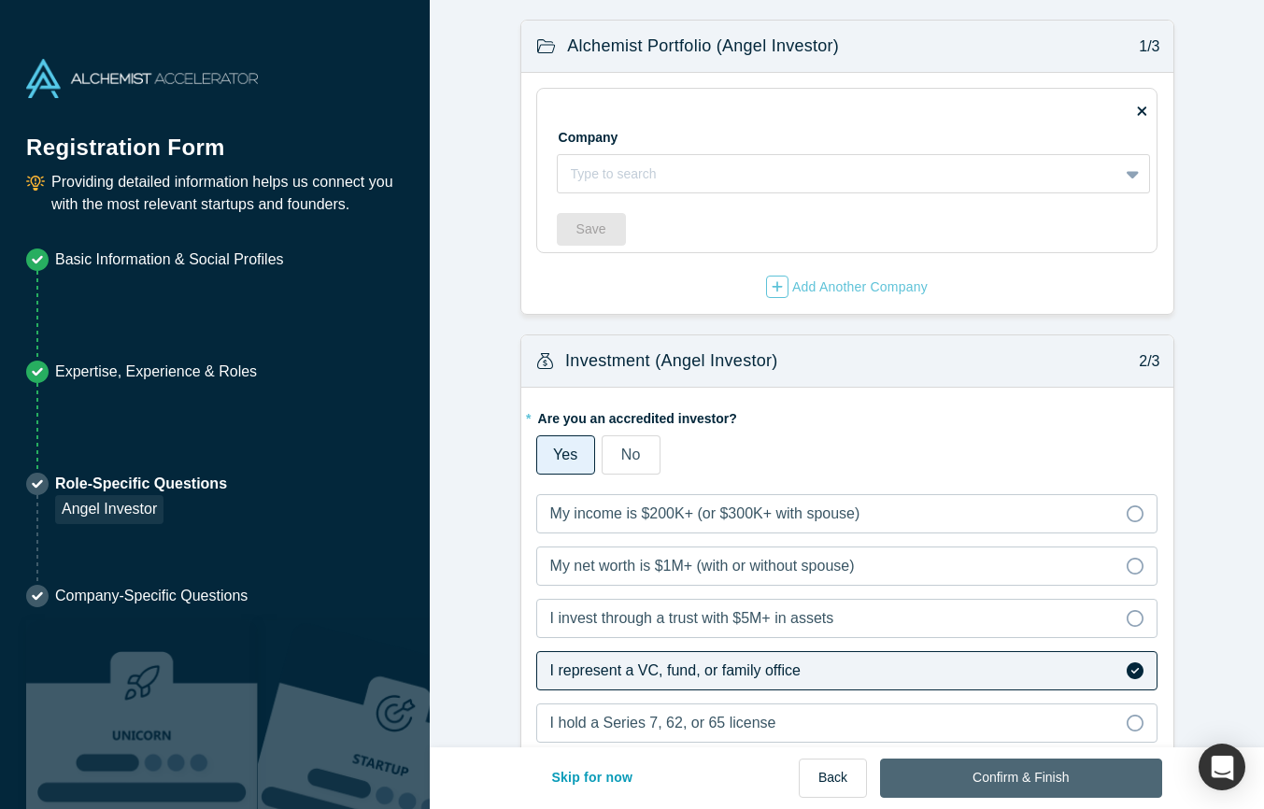
click at [1049, 781] on button "Confirm & Finish" at bounding box center [1020, 778] width 281 height 39
